Goal: Task Accomplishment & Management: Complete application form

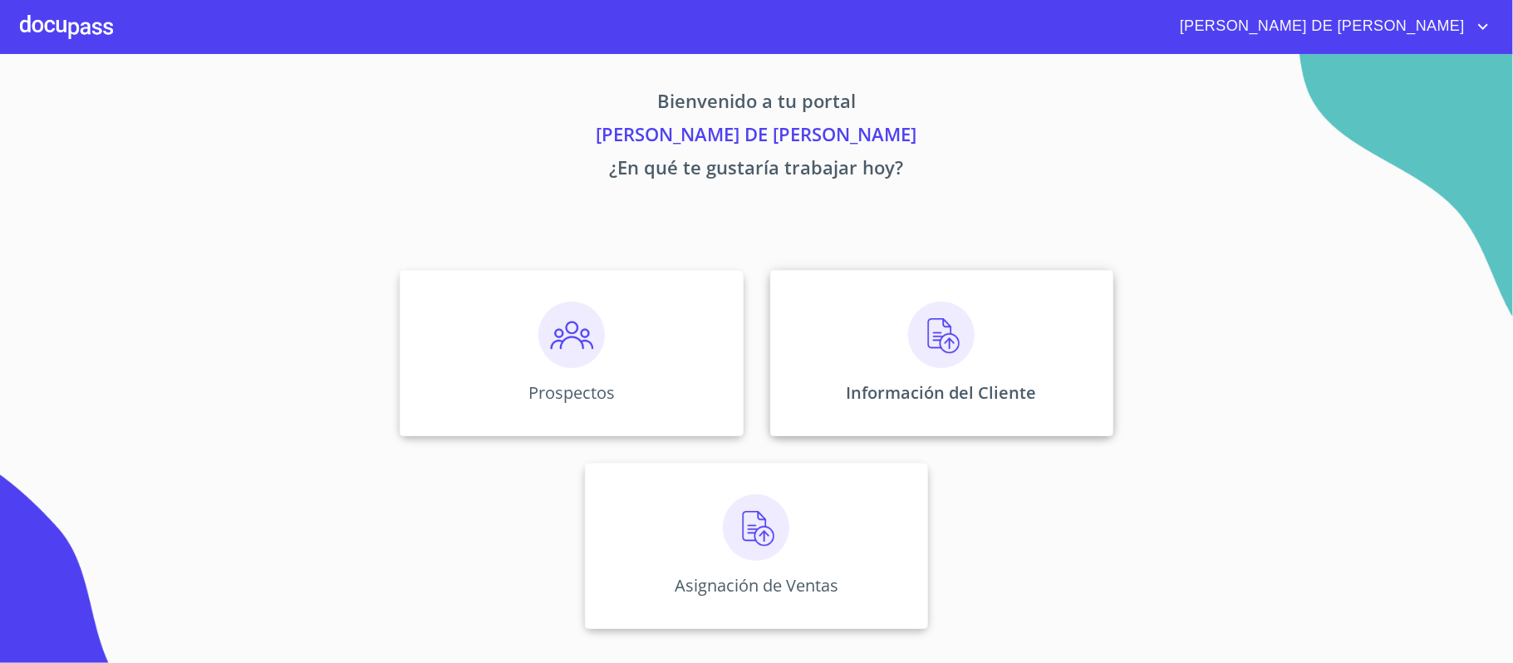
click at [865, 337] on div "Información del Cliente" at bounding box center [941, 353] width 343 height 166
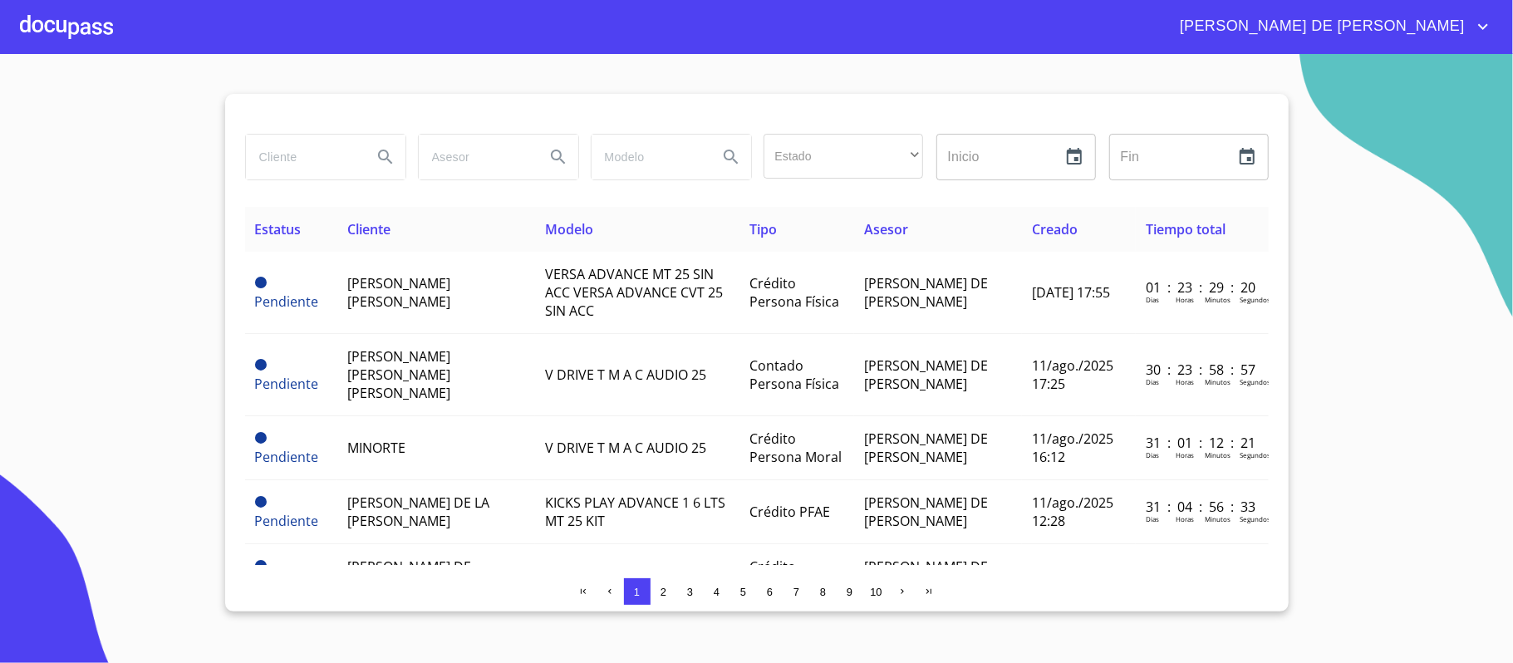
click at [306, 168] on input "search" at bounding box center [302, 157] width 113 height 45
type input "[PERSON_NAME] [PERSON_NAME] A"
click at [389, 156] on icon "Search" at bounding box center [385, 157] width 20 height 20
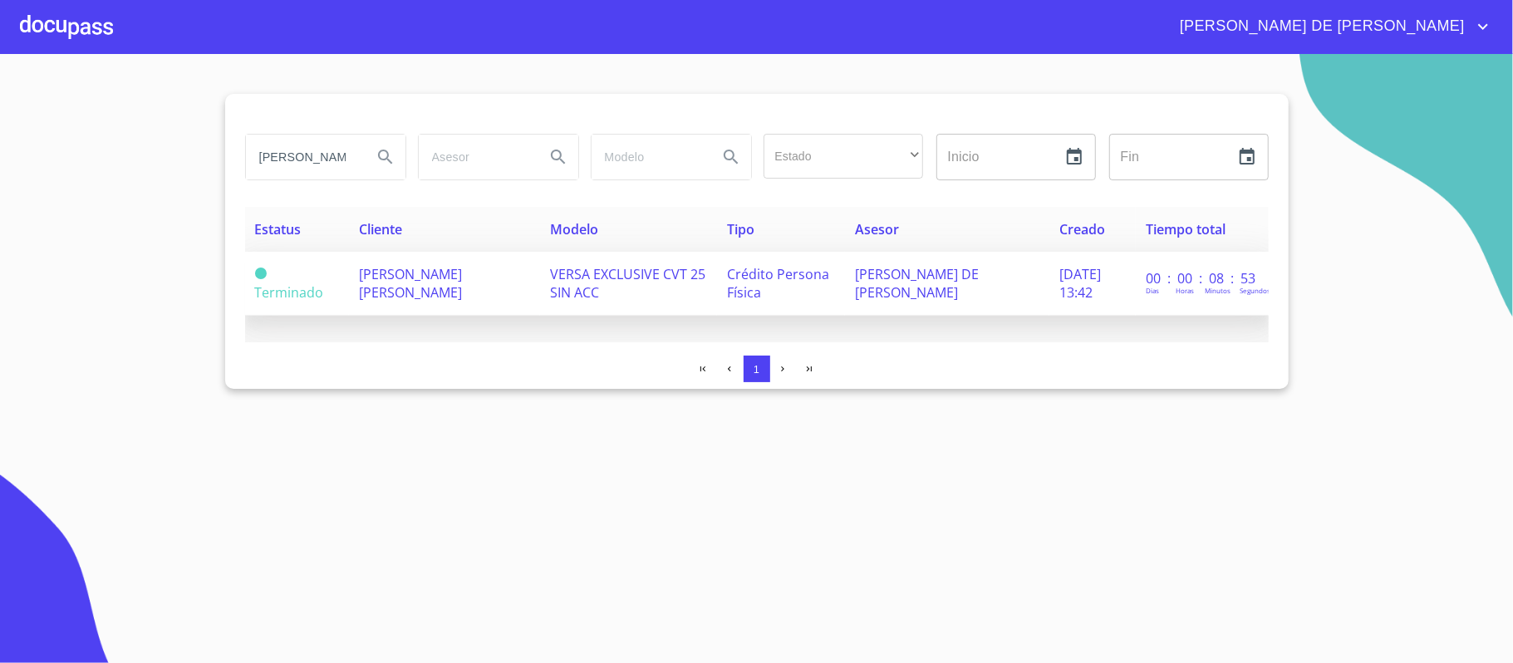
click at [351, 276] on td "[PERSON_NAME] [PERSON_NAME]" at bounding box center [444, 284] width 191 height 64
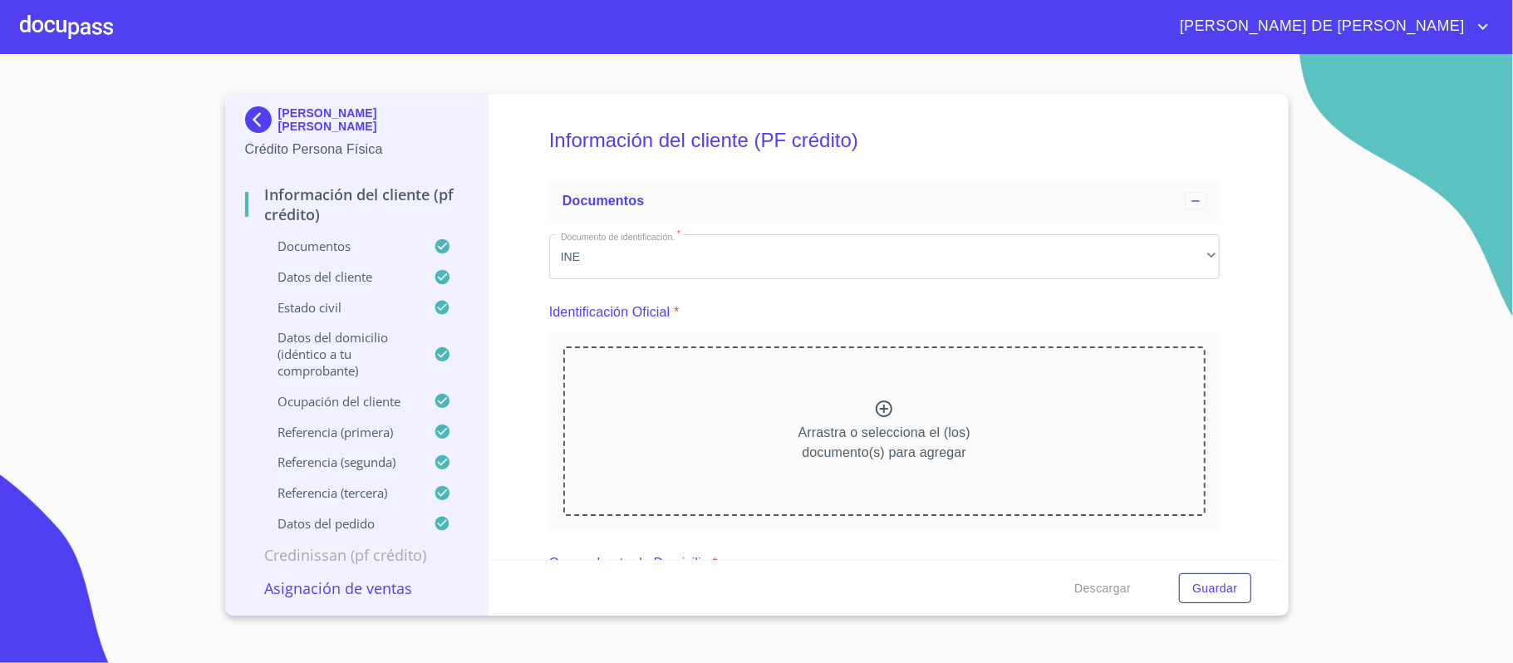
click at [877, 415] on icon at bounding box center [884, 409] width 20 height 20
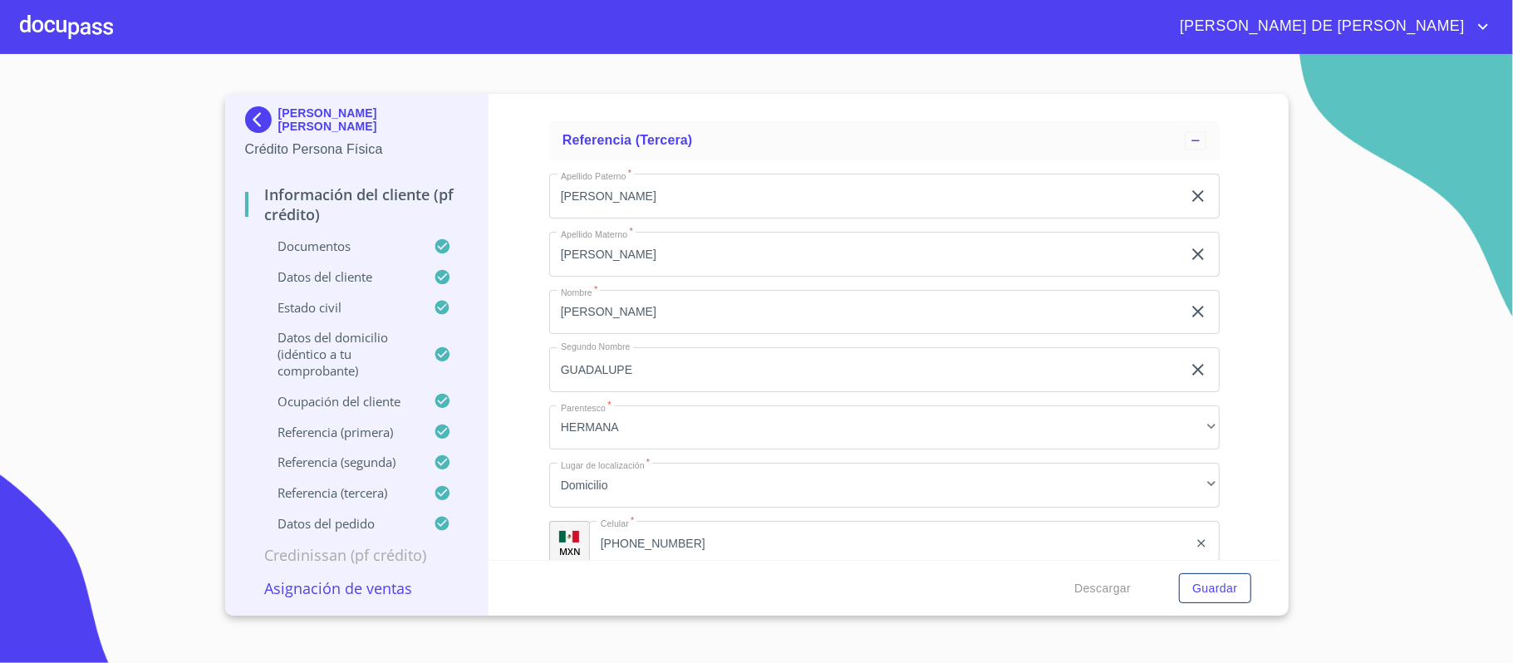
scroll to position [8253, 0]
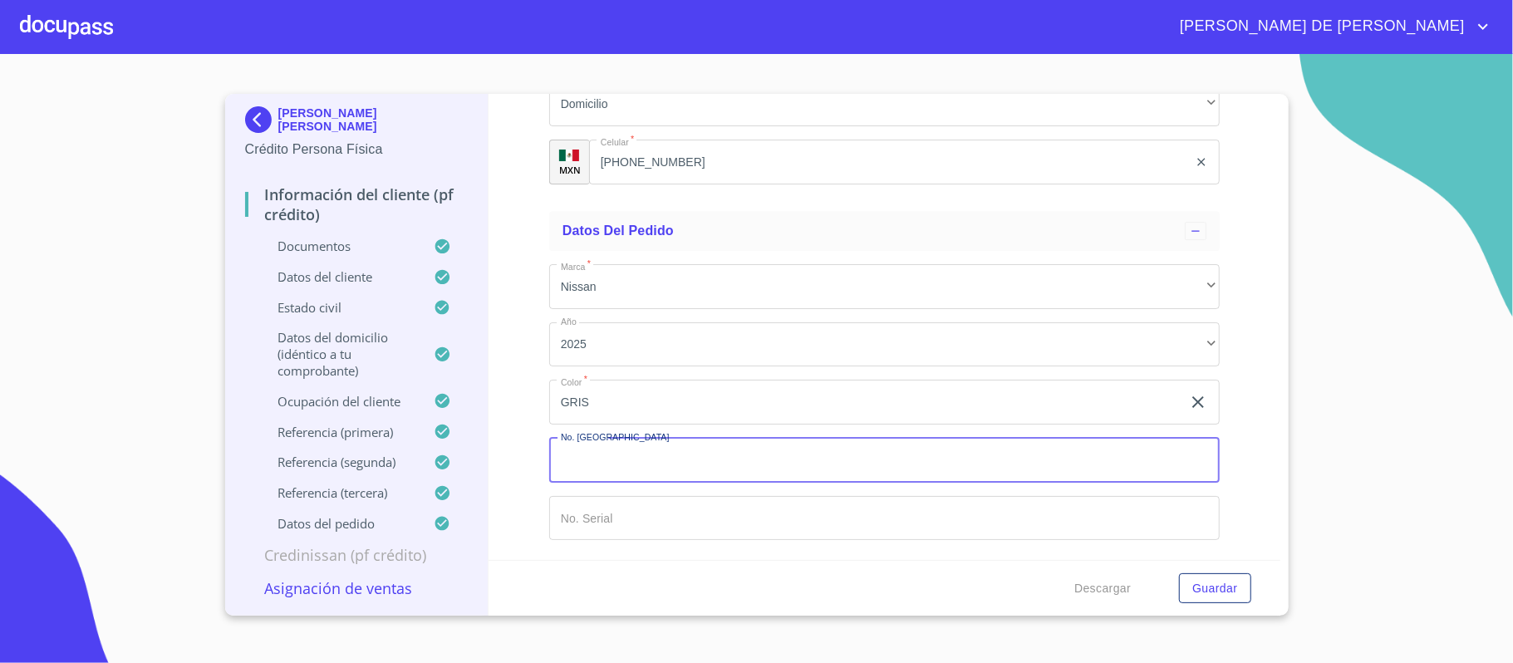
click at [630, 463] on input "Documento de identificación.   *" at bounding box center [884, 460] width 670 height 45
type input "149165"
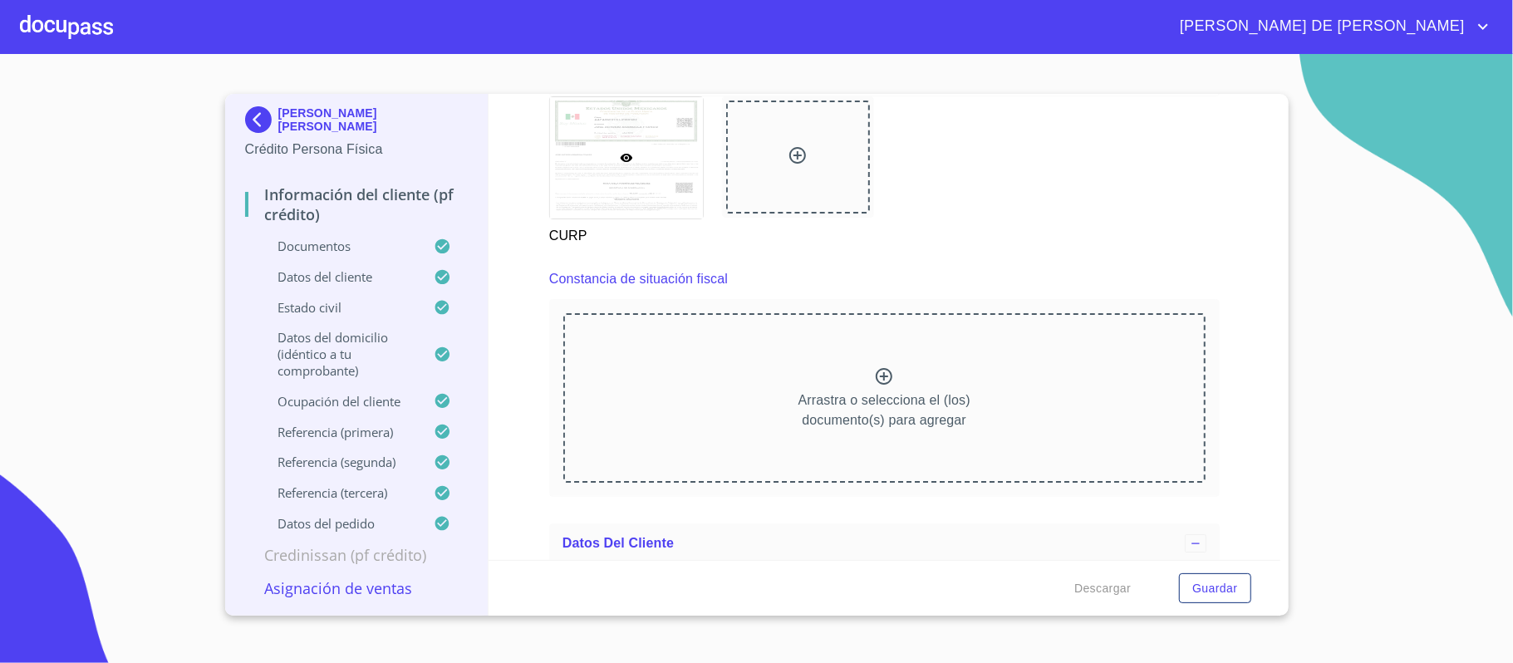
scroll to position [3695, 0]
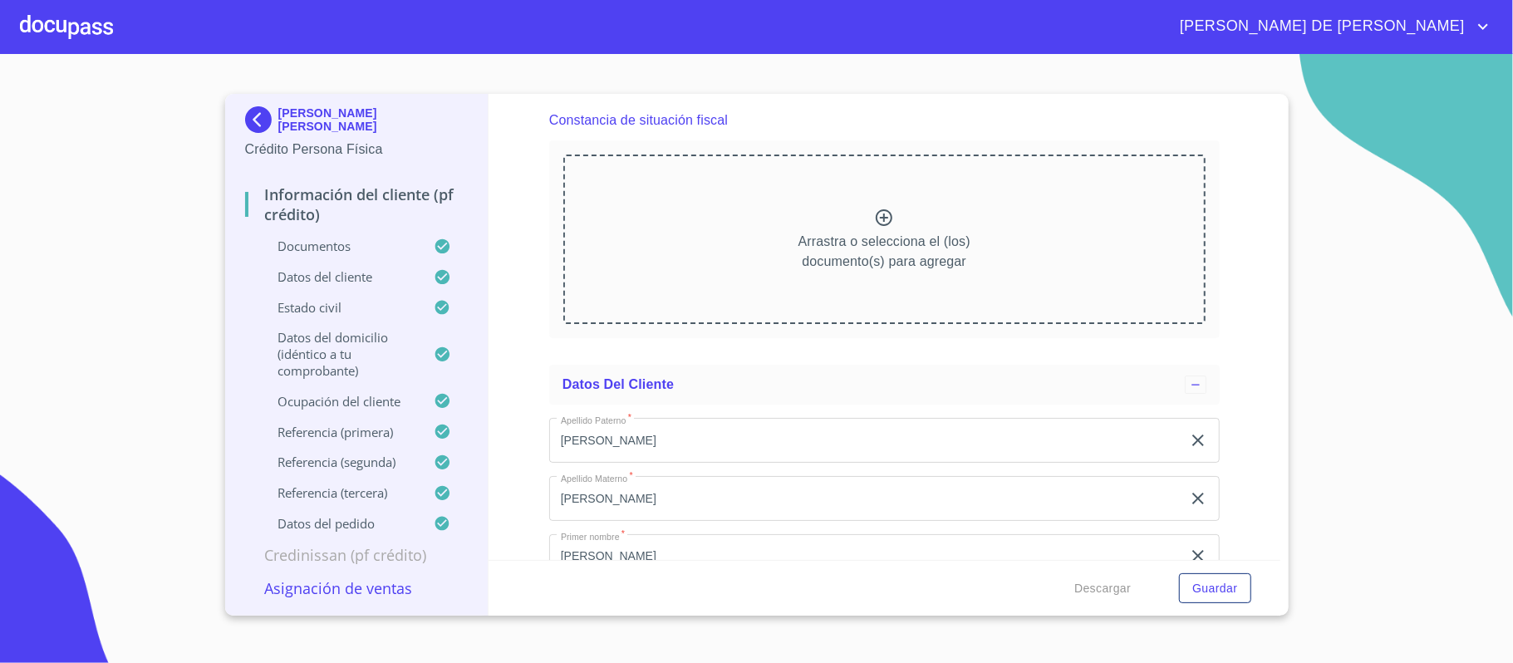
type input "[US_VEHICLE_IDENTIFICATION_NUMBER]"
click at [855, 227] on div "Arrastra o selecciona el (los) documento(s) para agregar" at bounding box center [884, 238] width 642 height 169
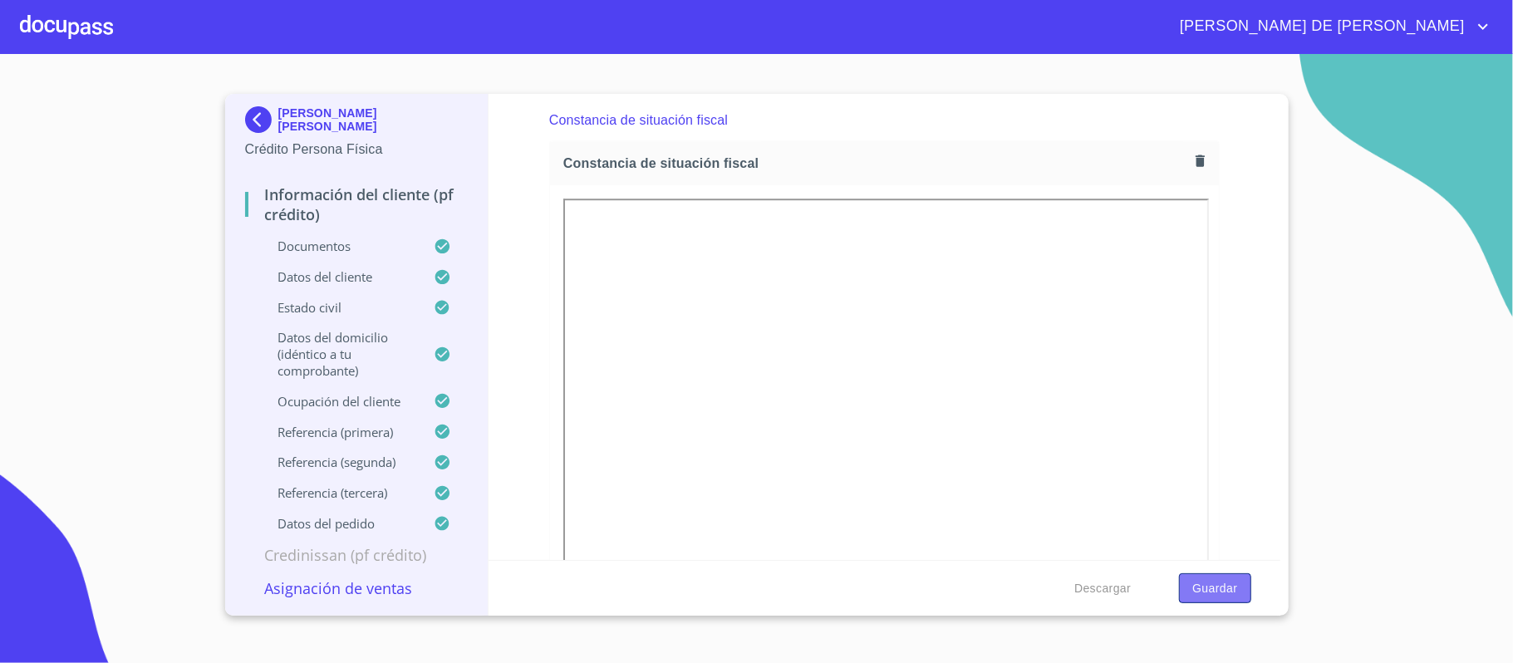
click at [1194, 588] on span "Guardar" at bounding box center [1214, 588] width 45 height 21
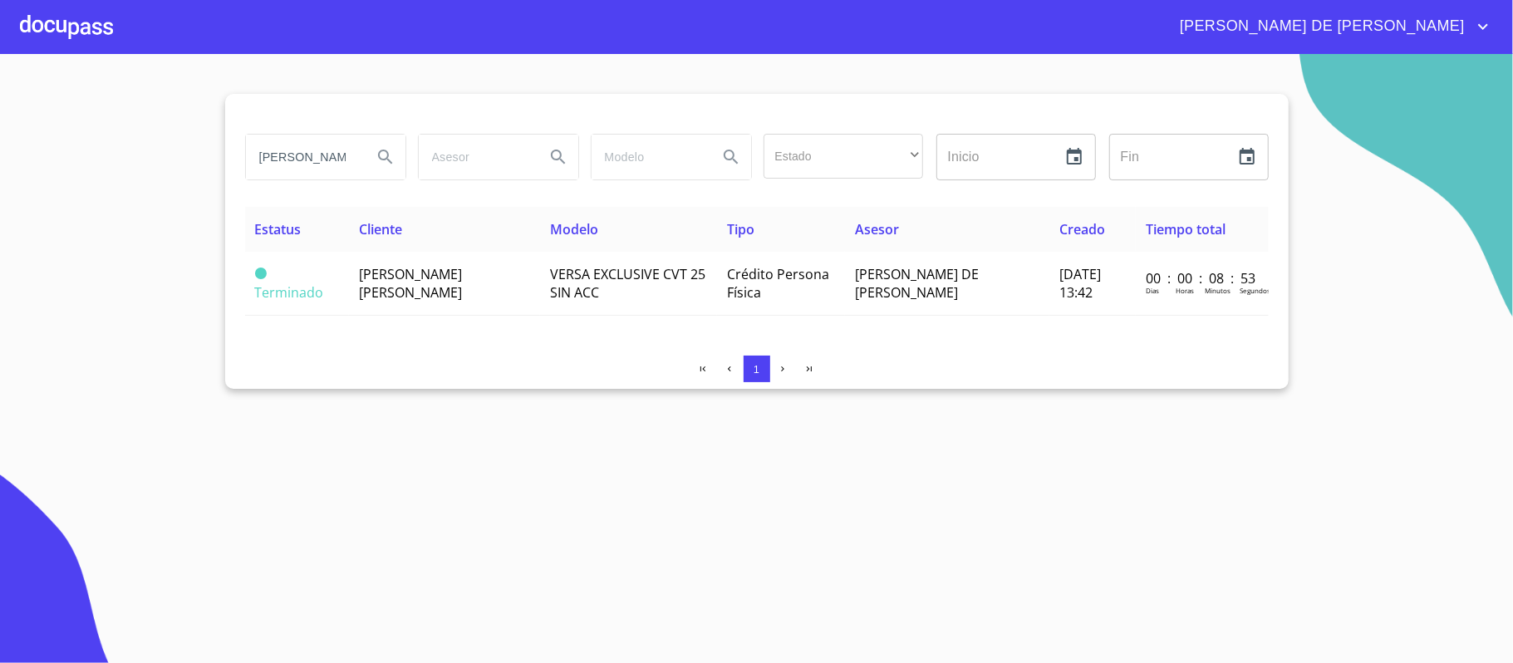
click at [87, 35] on div at bounding box center [66, 26] width 93 height 53
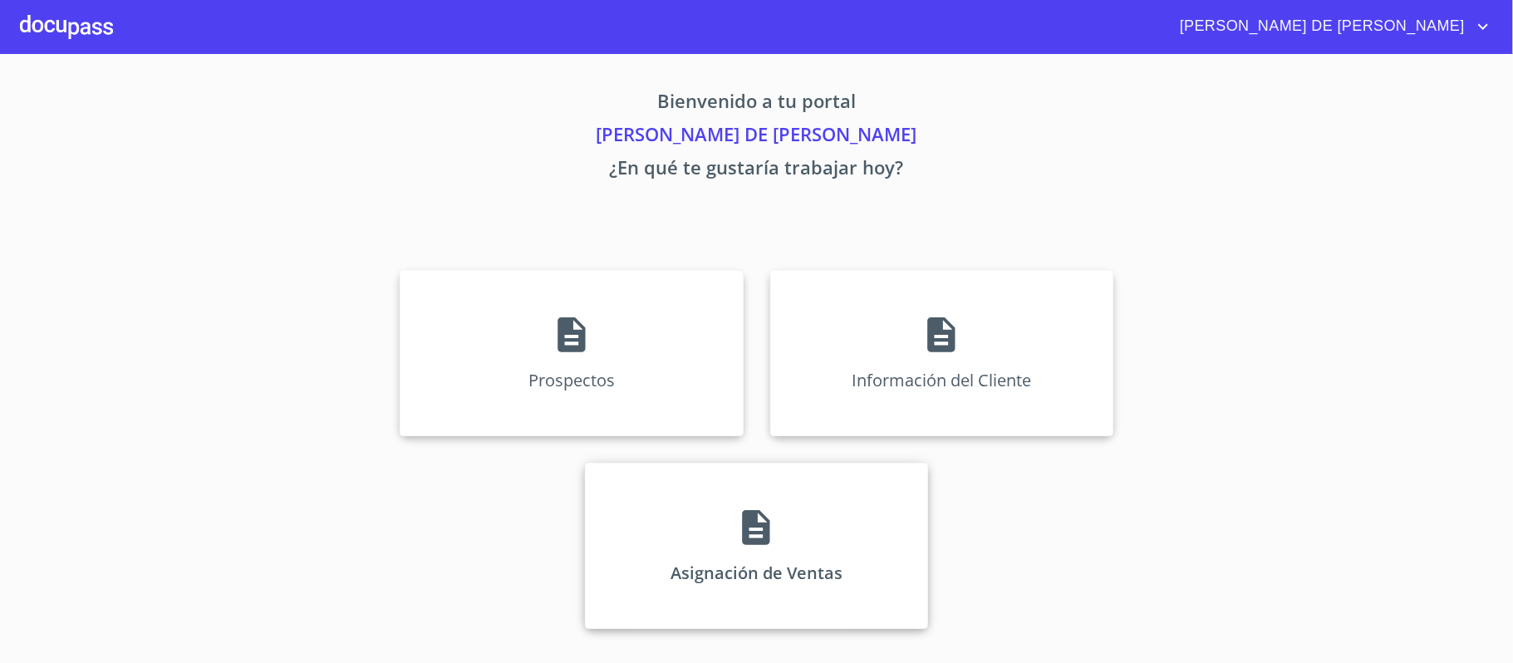
click at [688, 550] on div "Asignación de Ventas" at bounding box center [756, 546] width 343 height 166
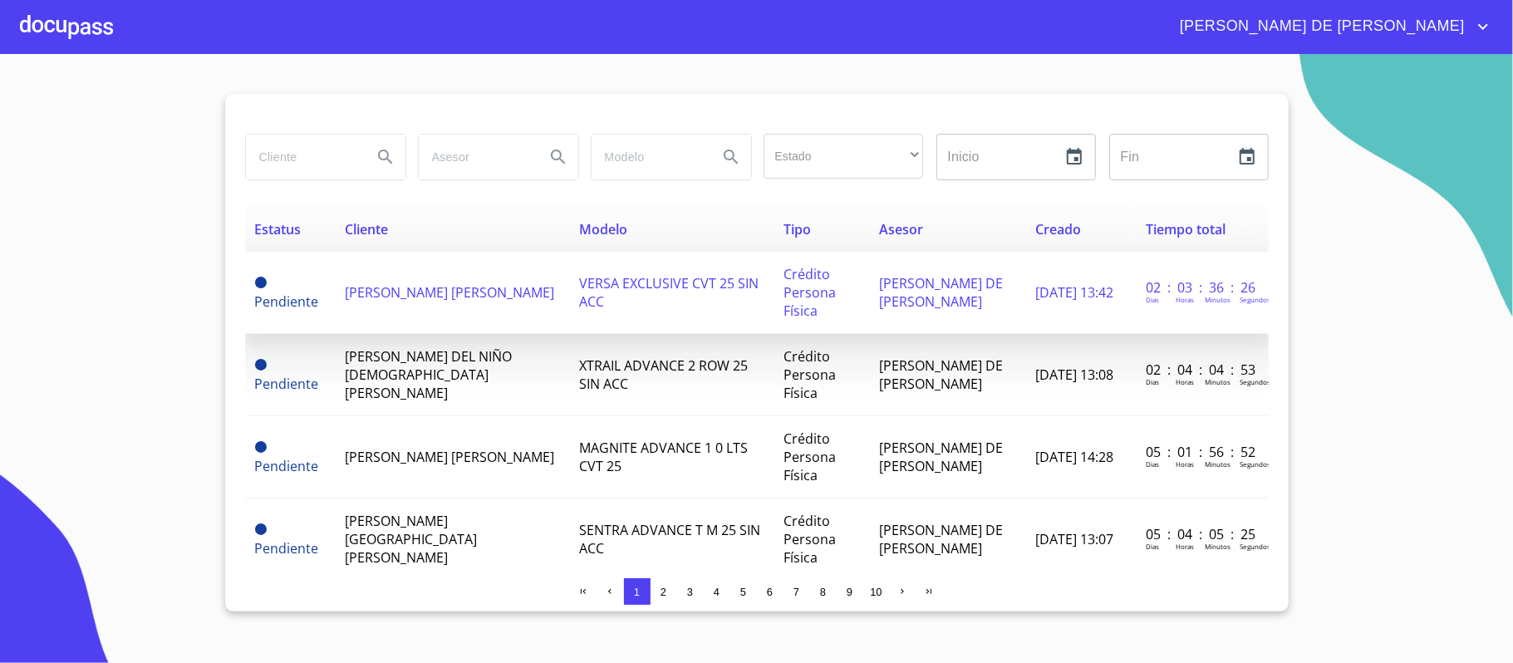
click at [395, 289] on span "[PERSON_NAME] [PERSON_NAME]" at bounding box center [449, 292] width 209 height 18
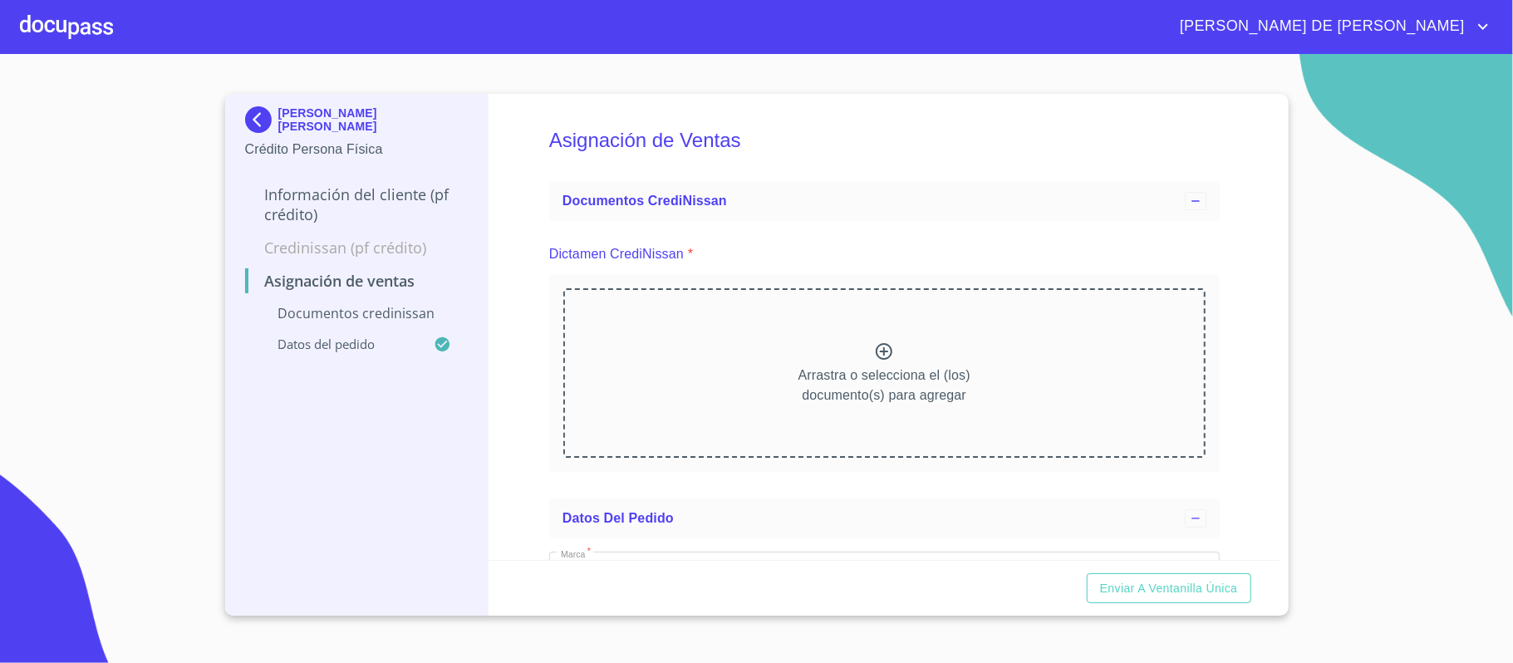
click at [874, 351] on icon at bounding box center [884, 351] width 20 height 20
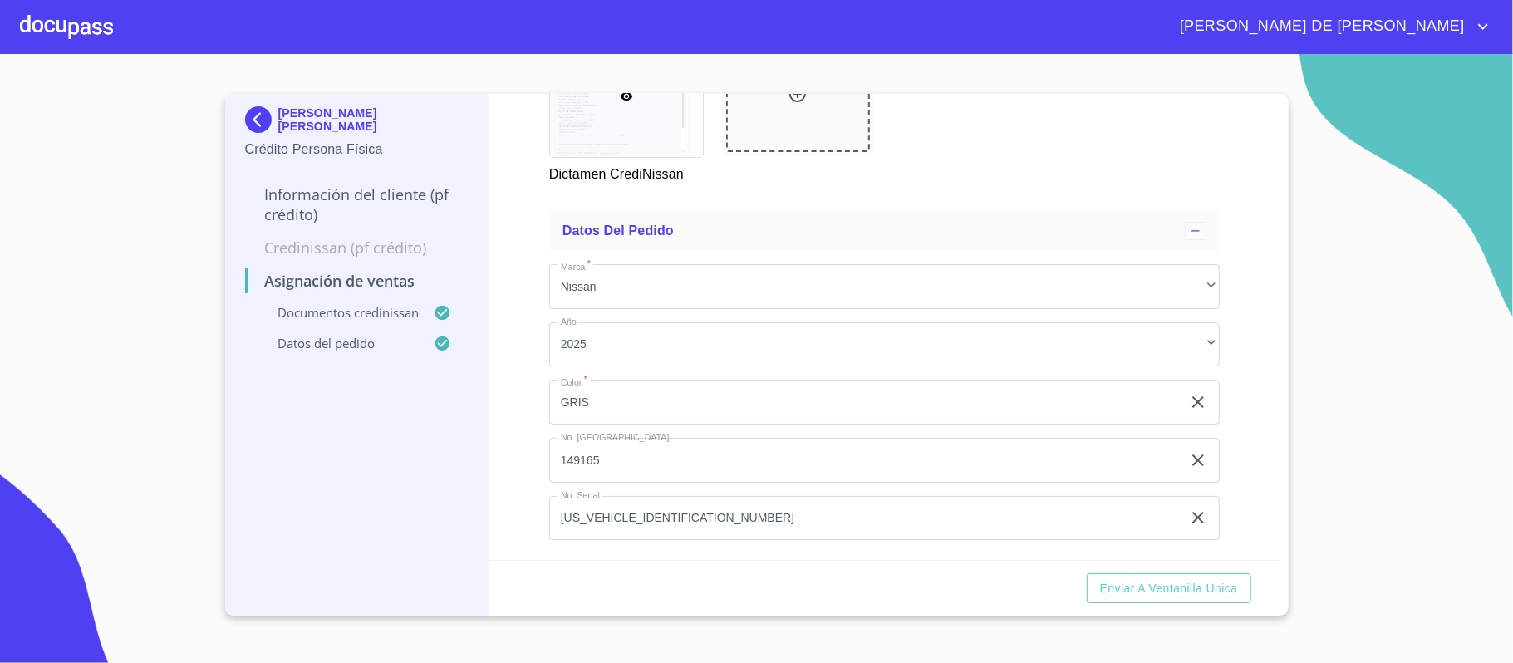
scroll to position [902, 0]
click at [1193, 586] on span "Enviar a Ventanilla única" at bounding box center [1169, 588] width 138 height 21
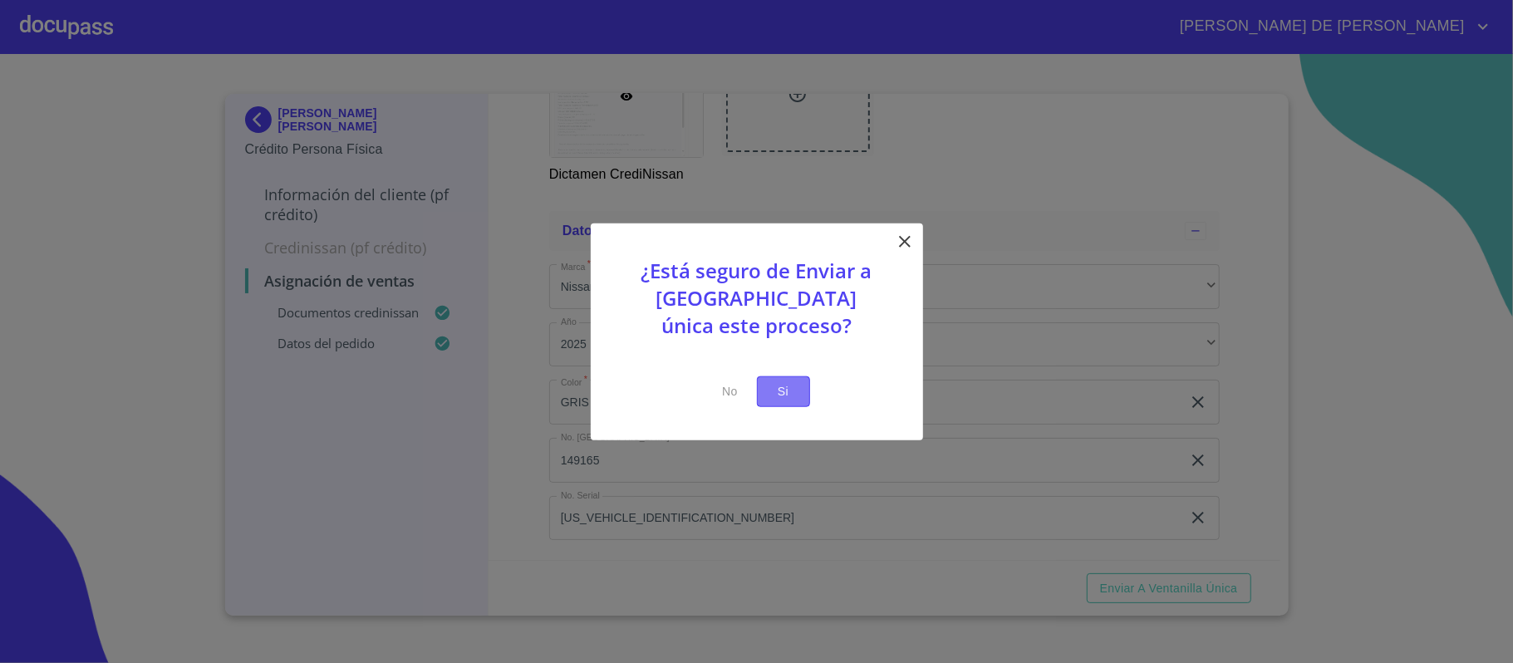
click at [786, 387] on span "Si" at bounding box center [783, 391] width 27 height 21
